Goal: Task Accomplishment & Management: Manage account settings

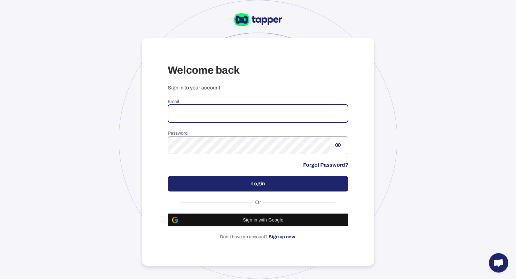
click at [311, 113] on input "email" at bounding box center [258, 114] width 181 height 18
type input "**********"
click at [304, 191] on div "**********" at bounding box center [258, 169] width 181 height 141
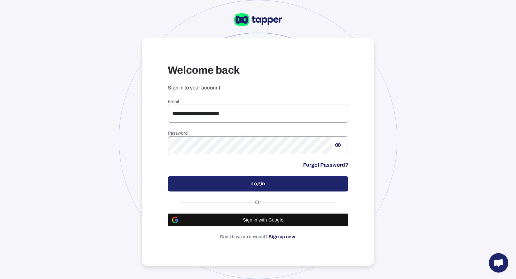
click at [248, 183] on button "Login" at bounding box center [258, 183] width 181 height 15
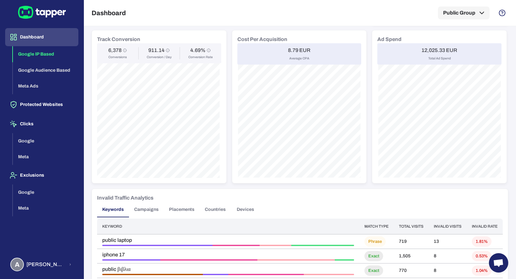
scroll to position [176, 0]
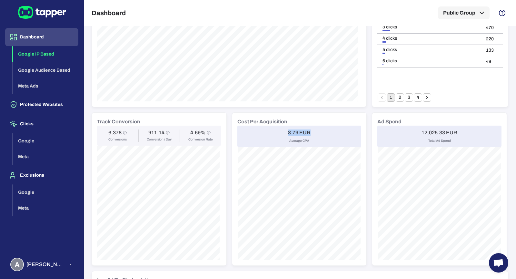
drag, startPoint x: 279, startPoint y: 133, endPoint x: 312, endPoint y: 134, distance: 33.2
click at [312, 134] on div "8.79 EUR Average CPA" at bounding box center [299, 135] width 124 height 21
drag, startPoint x: 372, startPoint y: 122, endPoint x: 454, endPoint y: 133, distance: 82.7
click at [454, 133] on div "Ad Spend 12,025.33 EUR Total Ad Spend" at bounding box center [439, 189] width 134 height 153
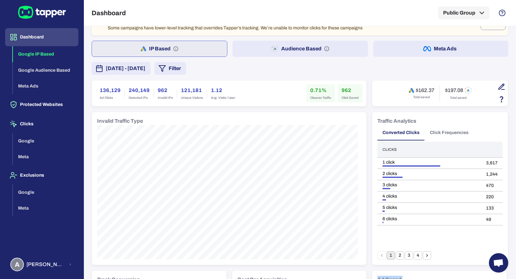
scroll to position [19, 0]
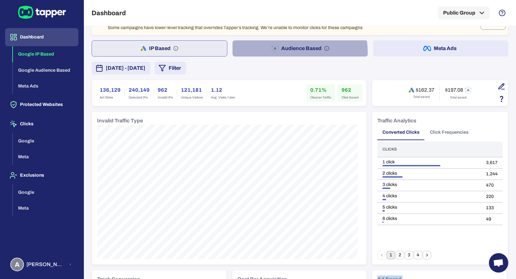
click at [288, 52] on button "Audience Based" at bounding box center [300, 48] width 135 height 16
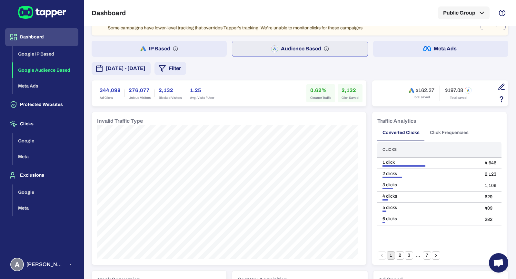
scroll to position [19, 0]
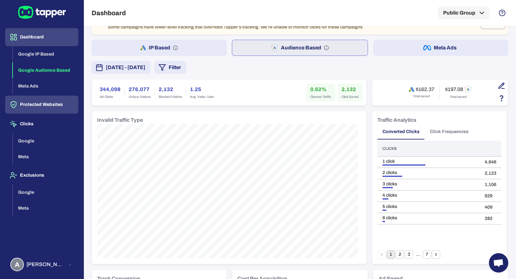
click at [70, 106] on button "Protected Websites" at bounding box center [41, 104] width 73 height 18
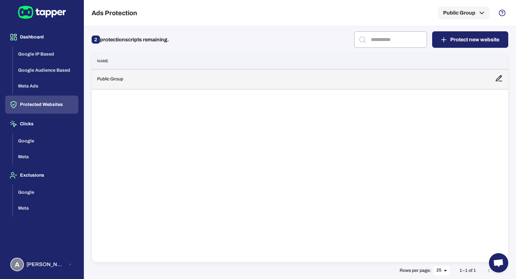
click at [184, 86] on td "Public Group" at bounding box center [291, 79] width 398 height 20
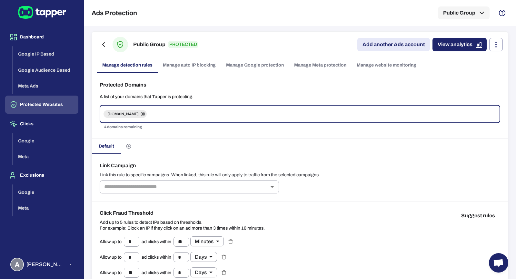
click at [247, 69] on link "Manage Google protection" at bounding box center [255, 64] width 68 height 15
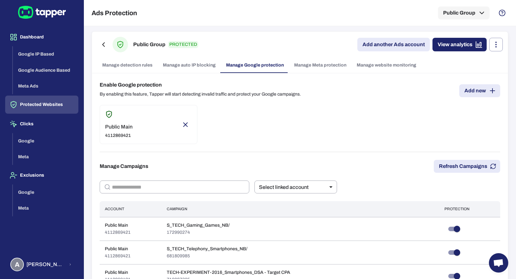
scroll to position [1, 0]
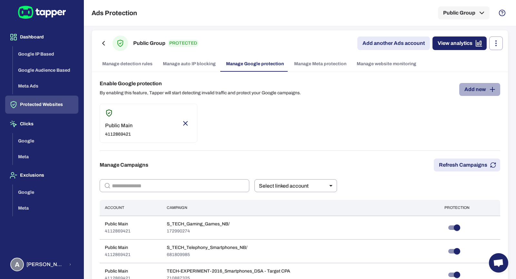
click at [464, 92] on link "Add new" at bounding box center [479, 89] width 41 height 13
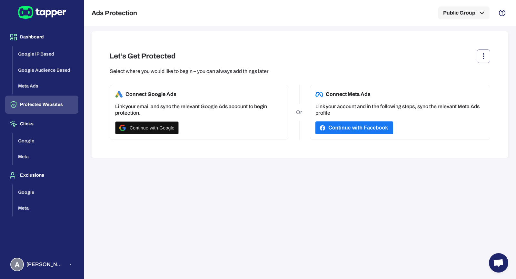
click at [47, 106] on button "Protected Websites" at bounding box center [41, 104] width 73 height 18
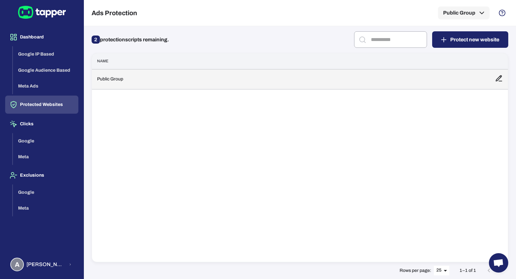
click at [253, 85] on td "Public Group" at bounding box center [291, 79] width 398 height 20
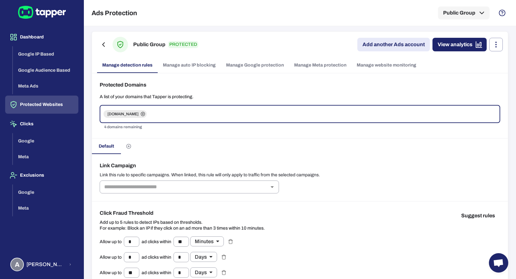
click at [381, 61] on link "Manage website monitoring" at bounding box center [387, 64] width 70 height 15
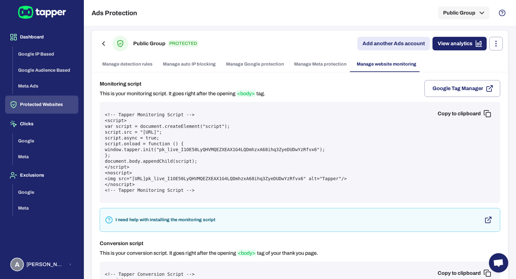
scroll to position [1, 0]
click at [460, 115] on button "Copy to clipboard" at bounding box center [464, 113] width 63 height 13
click at [257, 62] on link "Manage Google protection" at bounding box center [255, 63] width 68 height 15
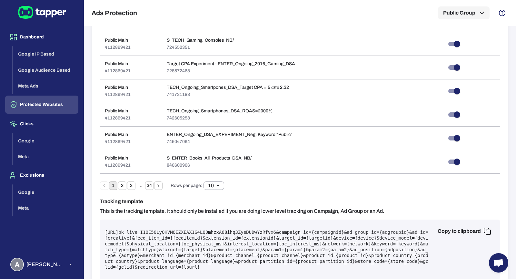
scroll to position [357, 0]
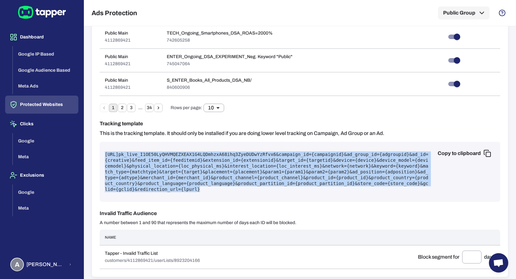
drag, startPoint x: 346, startPoint y: 188, endPoint x: 100, endPoint y: 151, distance: 248.9
click at [100, 151] on div "Copy to clipboard https://protect.tapper.ai/google-ads/click?pk= pk_live_I1OE50…" at bounding box center [300, 172] width 401 height 60
click at [162, 160] on pre "https://protect.tapper.ai/google-ads/click?pk= pk_live_I1OE50LyQHVMQEZXEAX1G4LQ…" at bounding box center [300, 171] width 390 height 41
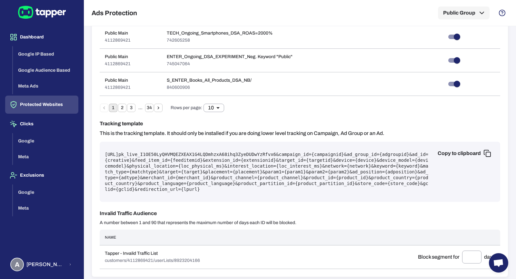
drag, startPoint x: 103, startPoint y: 151, endPoint x: 220, endPoint y: 151, distance: 117.1
click at [220, 151] on div "Copy to clipboard https://protect.tapper.ai/google-ads/click?pk= pk_live_I1OE50…" at bounding box center [300, 172] width 401 height 60
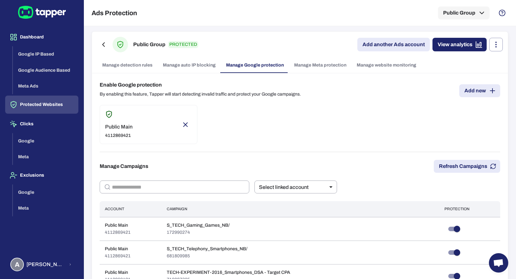
click at [371, 69] on link "Manage website monitoring" at bounding box center [387, 64] width 70 height 15
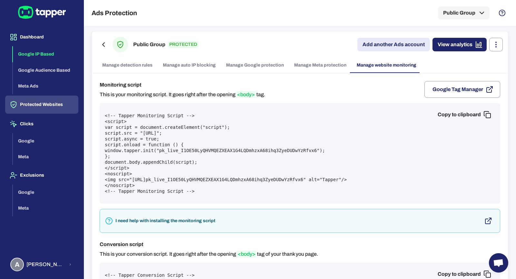
click at [63, 46] on button "Google IP Based" at bounding box center [45, 54] width 65 height 16
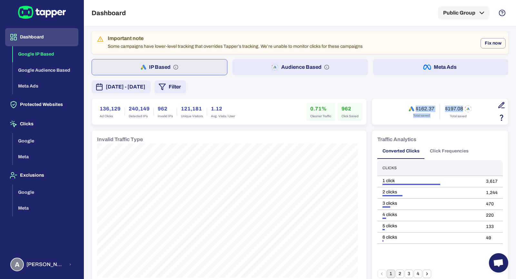
drag, startPoint x: 402, startPoint y: 105, endPoint x: 475, endPoint y: 113, distance: 73.7
click at [475, 113] on div "$162.37 Total saved $197.08 Total saved" at bounding box center [439, 111] width 125 height 15
click at [56, 265] on span "Anna Maria Koutsogianni" at bounding box center [45, 264] width 38 height 6
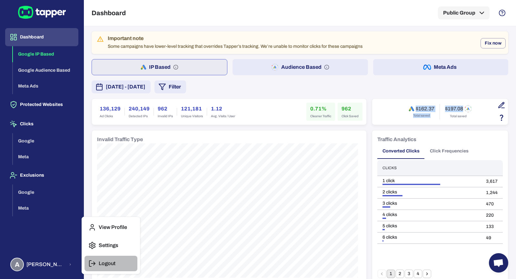
click at [110, 265] on p "Logout" at bounding box center [107, 263] width 17 height 6
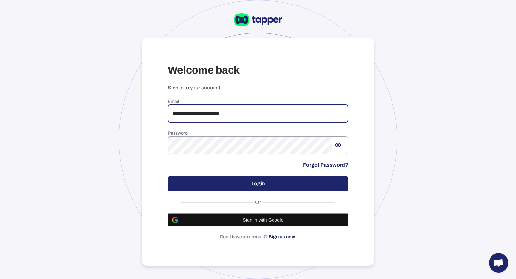
click at [250, 117] on input "**********" at bounding box center [258, 114] width 181 height 18
drag, startPoint x: 245, startPoint y: 115, endPoint x: 147, endPoint y: 109, distance: 98.2
click at [147, 109] on div "**********" at bounding box center [258, 152] width 232 height 228
type input "**********"
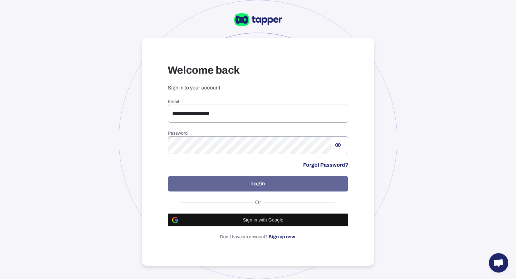
click at [216, 177] on button "Login" at bounding box center [258, 183] width 181 height 15
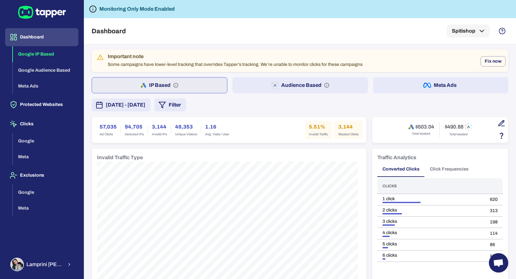
click at [309, 85] on button "Audience Based" at bounding box center [300, 85] width 135 height 16
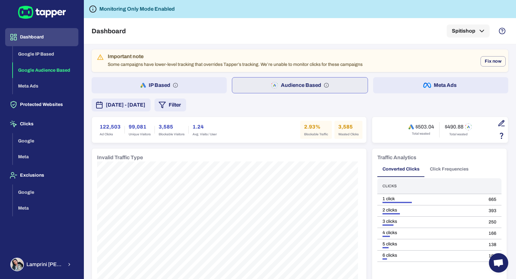
click at [414, 81] on button "Meta Ads" at bounding box center [440, 85] width 135 height 16
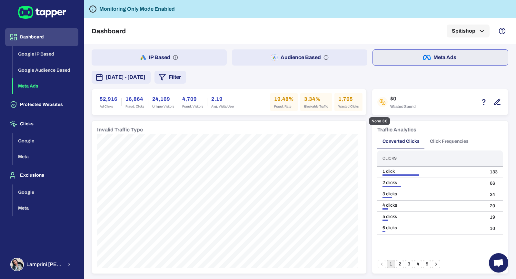
click at [494, 101] on icon "button" at bounding box center [496, 101] width 5 height 5
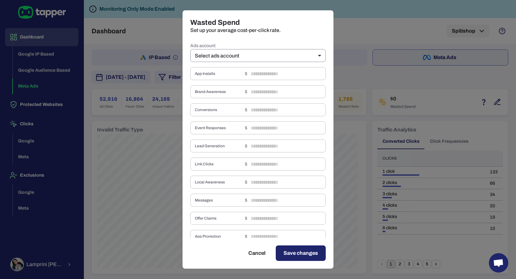
click at [239, 58] on body "Dashboard Google IP Based Google Audience Based Meta Ads Protected Websites Cli…" at bounding box center [258, 139] width 516 height 279
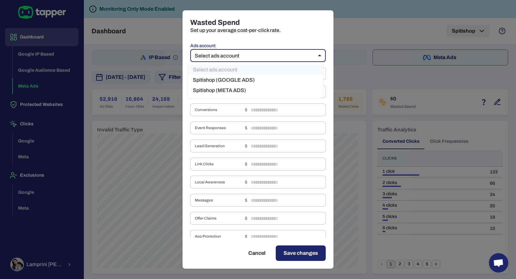
click at [249, 86] on li "Spitishop (META ADS)" at bounding box center [255, 90] width 135 height 10
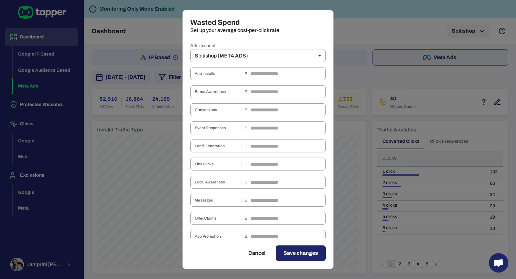
click at [409, 45] on div "Wasted Spend Set up your average cost-per-click rate. Ads account Spitishop (ME…" at bounding box center [258, 139] width 516 height 279
type input "**"
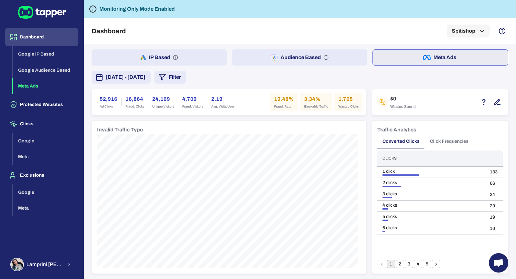
click at [300, 51] on button "Audience Based" at bounding box center [299, 57] width 135 height 16
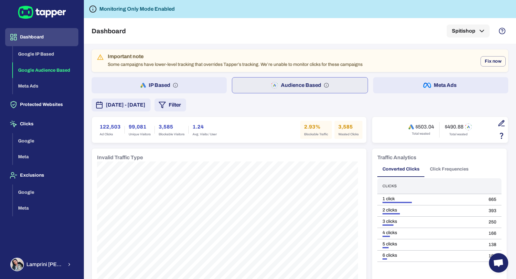
click at [192, 89] on button "IP Based" at bounding box center [159, 85] width 135 height 16
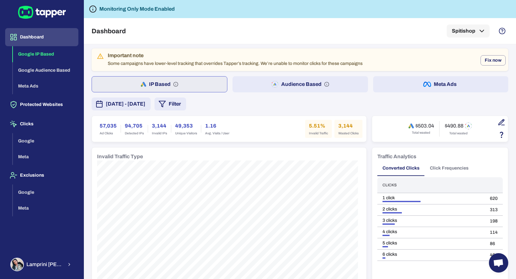
scroll to position [1, 0]
click at [51, 104] on button "Protected Websites" at bounding box center [41, 104] width 73 height 18
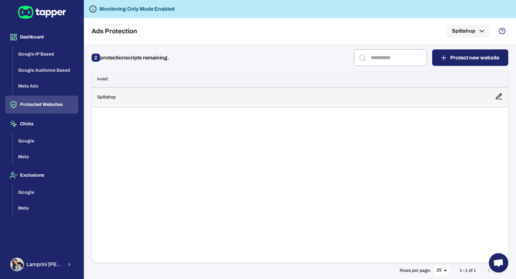
click at [177, 93] on td "Spitishop" at bounding box center [291, 97] width 398 height 20
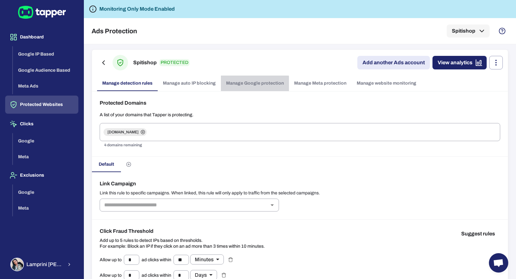
click at [234, 86] on link "Manage Google protection" at bounding box center [255, 82] width 68 height 15
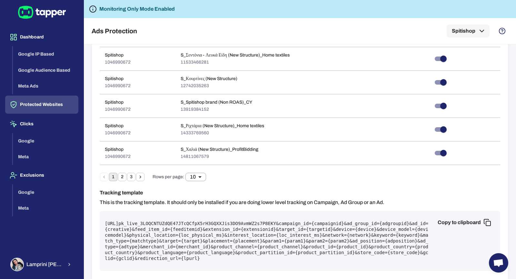
scroll to position [375, 0]
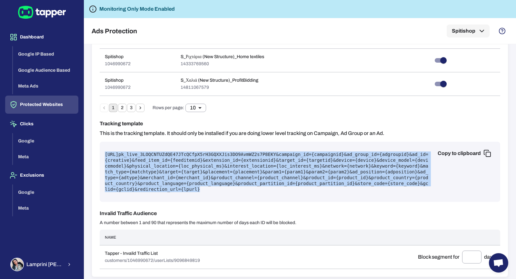
drag, startPoint x: 357, startPoint y: 187, endPoint x: 104, endPoint y: 152, distance: 255.6
click at [104, 152] on div "Copy to clipboard [URL] pk_live_3LOQCNTUZdQE47JTcQCfpX5rH3GQXXJis3DO9AvmWZ2s7P8…" at bounding box center [300, 172] width 401 height 60
click at [129, 160] on pre "[URL] pk_live_3LOQCNTUZdQE47JTcQCfpX5rH3GQXXJis3DO9AvmWZ2s7P8EKY &campaign_id={…" at bounding box center [300, 171] width 390 height 41
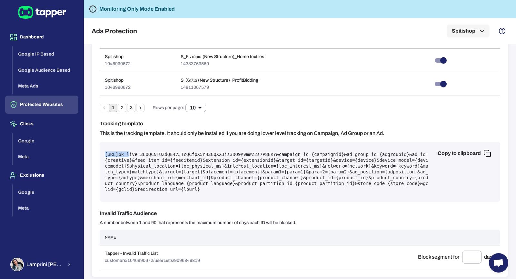
drag, startPoint x: 107, startPoint y: 151, endPoint x: 242, endPoint y: 150, distance: 134.8
click at [242, 151] on pre "[URL] pk_live_3LOQCNTUZdQE47JTcQCfpX5rH3GQXXJis3DO9AvmWZ2s7P8EKY &campaign_id={…" at bounding box center [300, 171] width 390 height 41
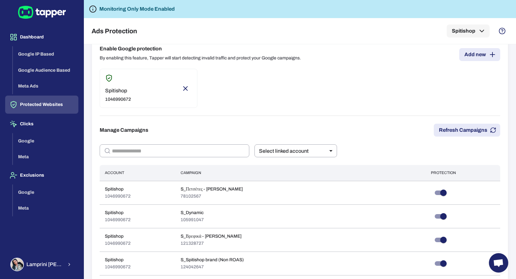
scroll to position [0, 0]
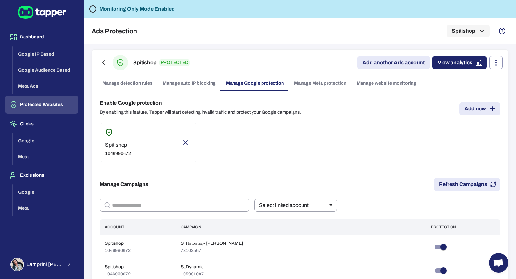
click at [375, 86] on link "Manage website monitoring" at bounding box center [387, 82] width 70 height 15
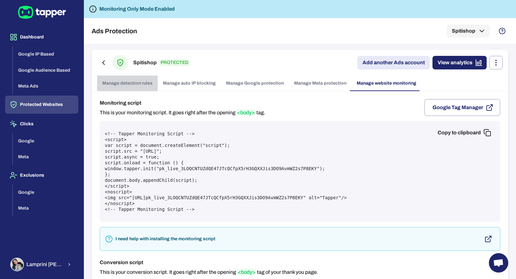
click at [123, 76] on link "Manage detection rules" at bounding box center [127, 82] width 61 height 15
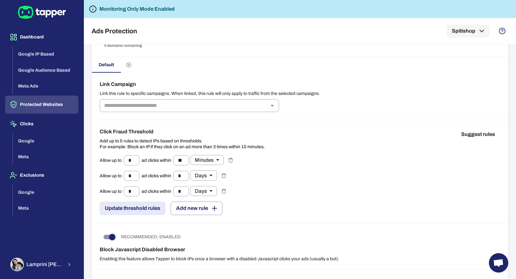
scroll to position [100, 0]
click at [53, 42] on button "Dashboard" at bounding box center [41, 37] width 73 height 18
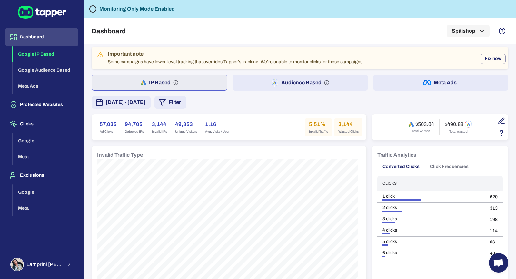
scroll to position [3, 0]
click at [47, 271] on div "[PERSON_NAME]" at bounding box center [36, 264] width 53 height 14
click at [104, 263] on p "Logout" at bounding box center [107, 263] width 17 height 6
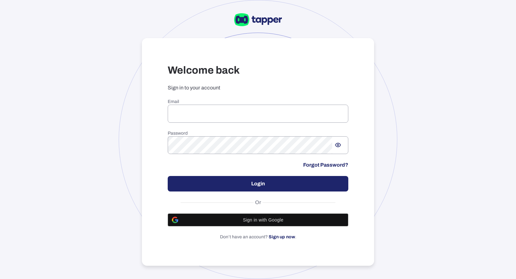
type input "**********"
click at [123, 123] on div at bounding box center [258, 139] width 279 height 279
click at [128, 87] on div "**********" at bounding box center [258, 139] width 516 height 279
click at [134, 138] on div at bounding box center [258, 139] width 279 height 279
